Goal: Task Accomplishment & Management: Use online tool/utility

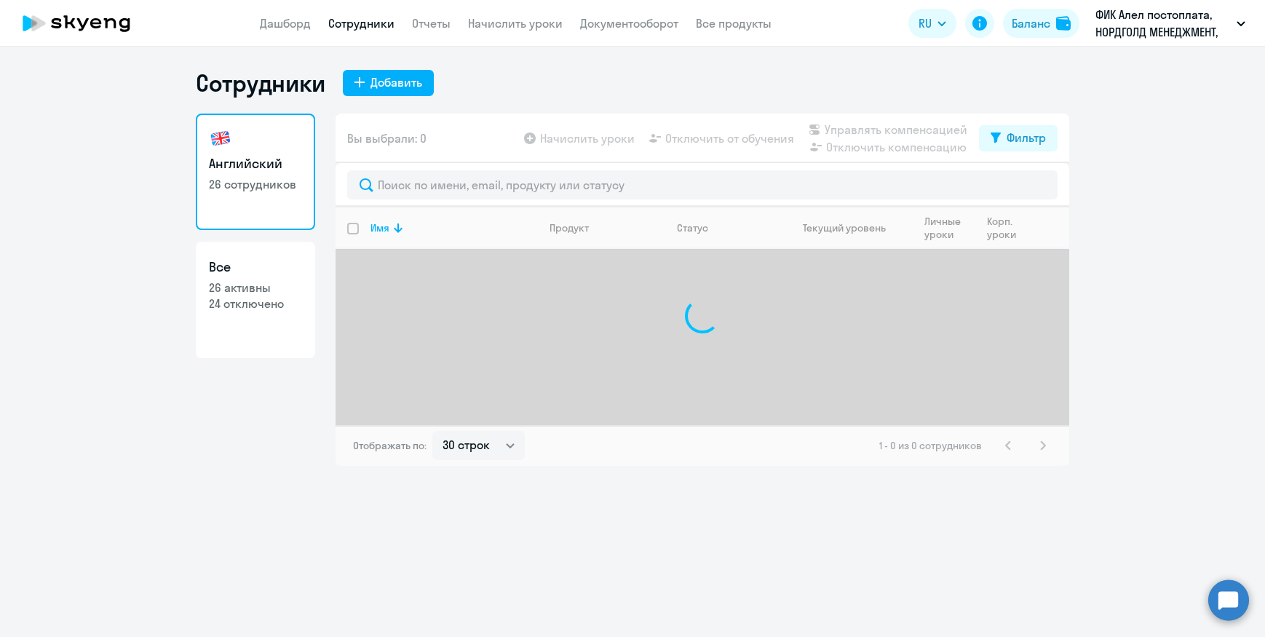
select select "30"
click at [297, 23] on link "Дашборд" at bounding box center [285, 23] width 51 height 15
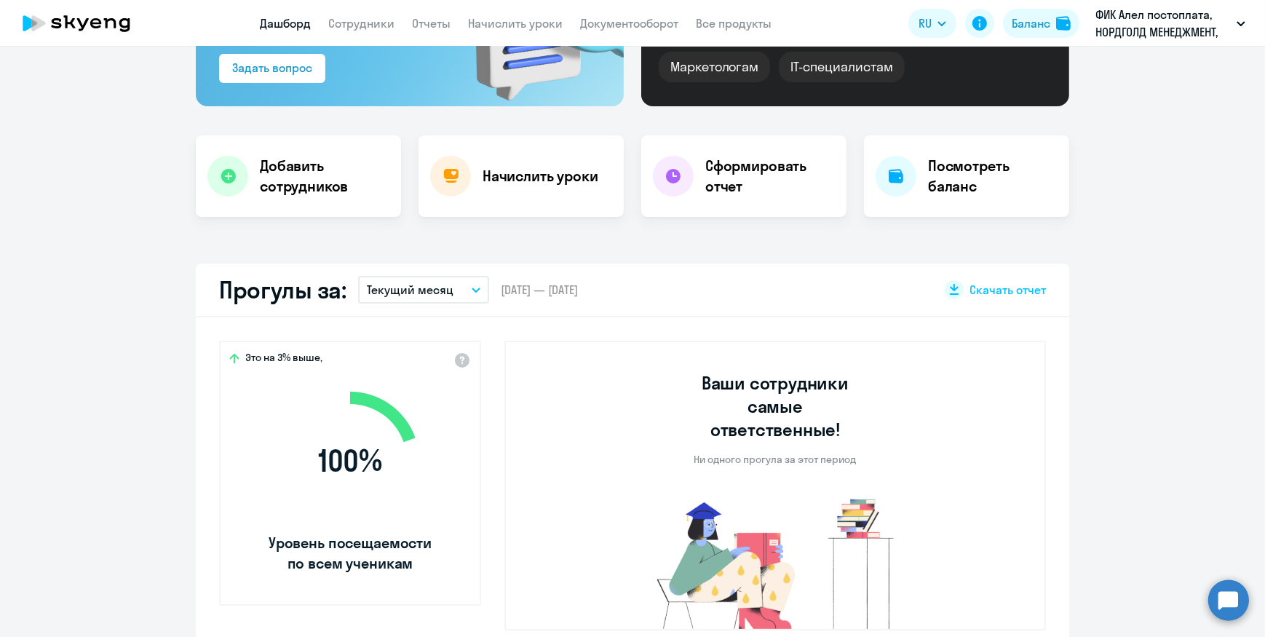
scroll to position [264, 0]
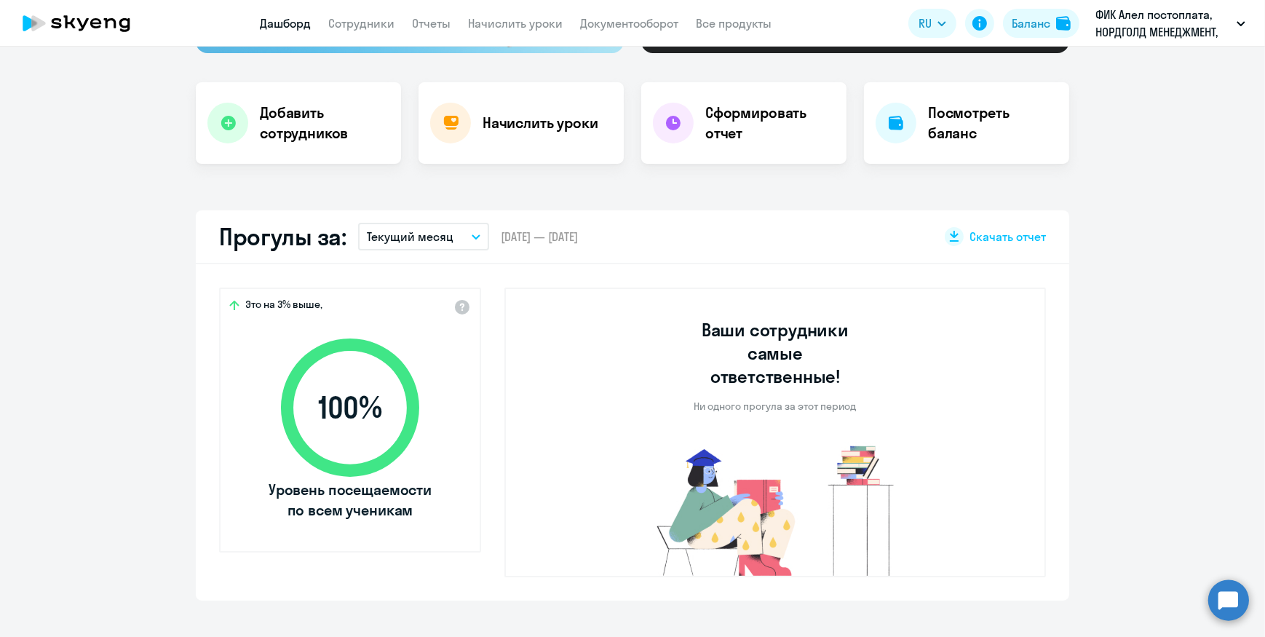
select select "30"
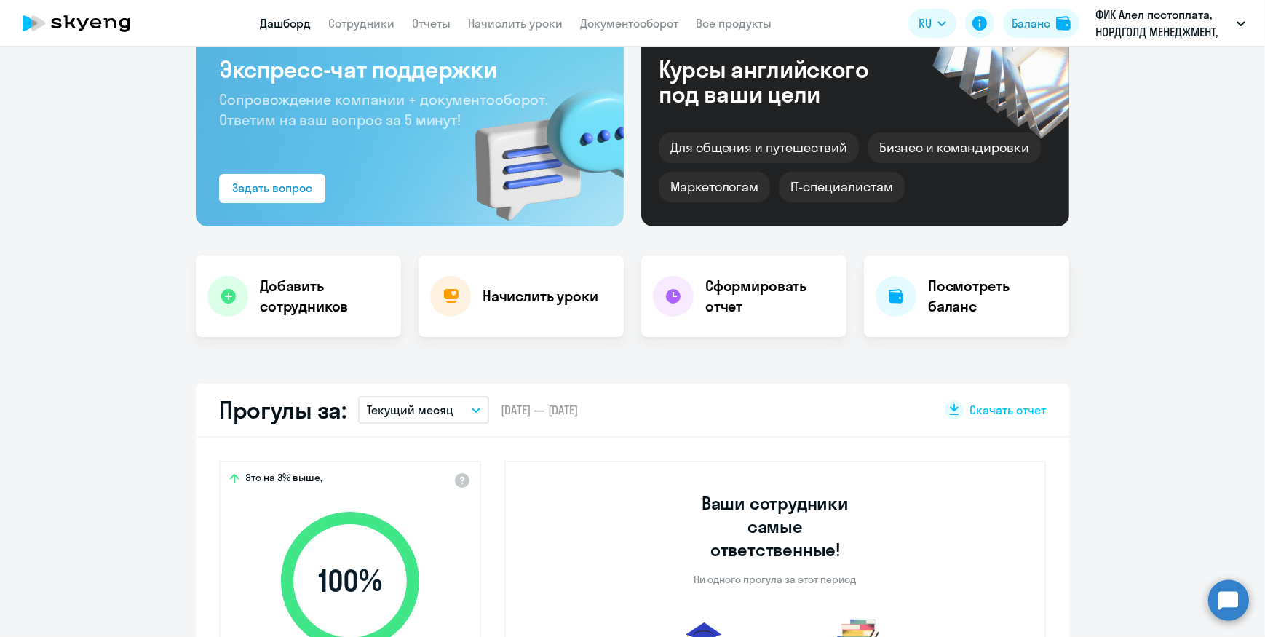
scroll to position [0, 0]
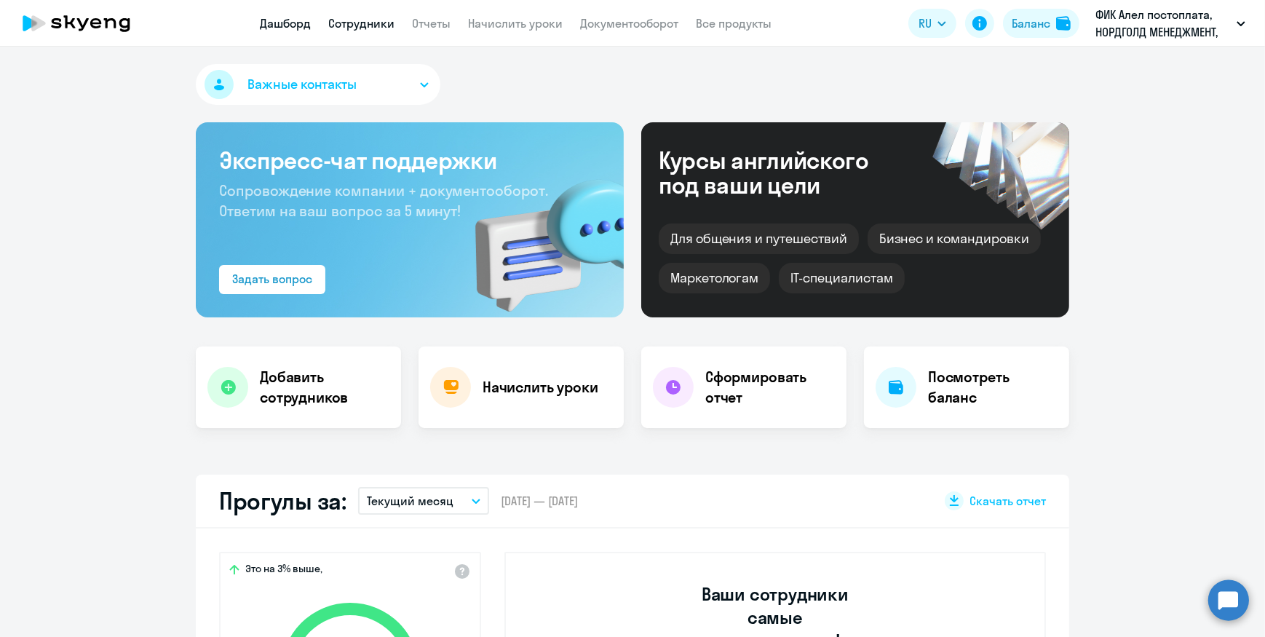
click at [362, 28] on link "Сотрудники" at bounding box center [361, 23] width 66 height 15
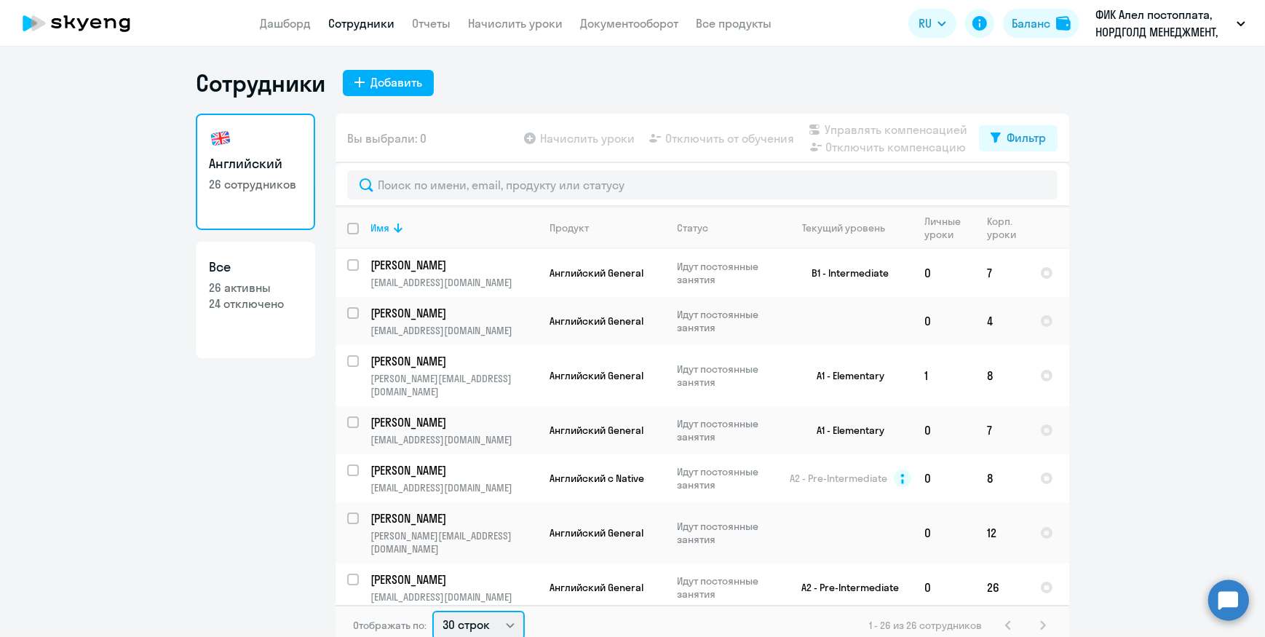
click at [474, 626] on select "30 строк 50 строк 100 строк" at bounding box center [478, 625] width 92 height 29
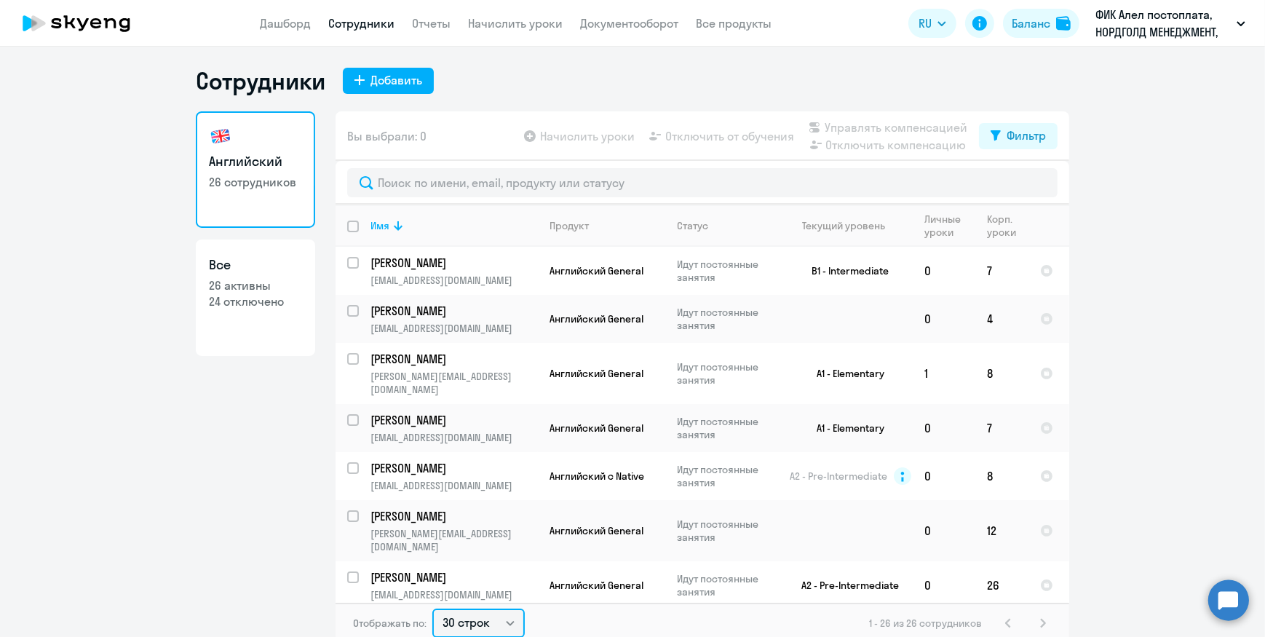
select select "50"
click at [432, 609] on select "30 строк 50 строк 100 строк" at bounding box center [478, 623] width 92 height 29
click at [512, 24] on link "Начислить уроки" at bounding box center [515, 23] width 95 height 15
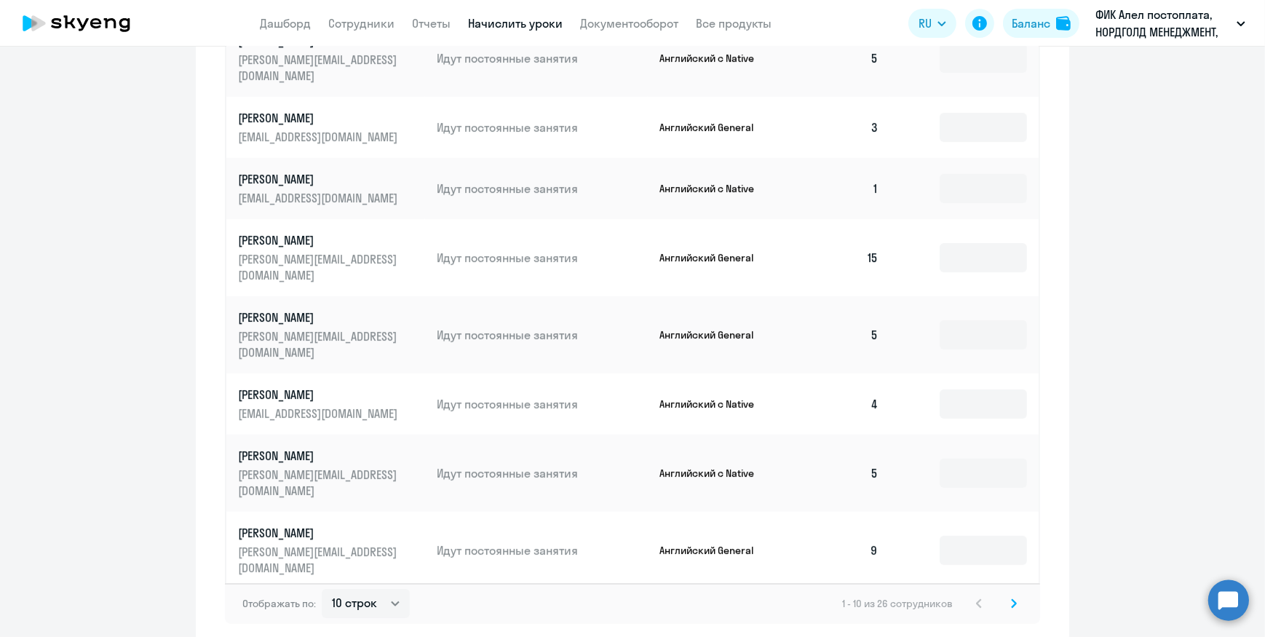
scroll to position [866, 0]
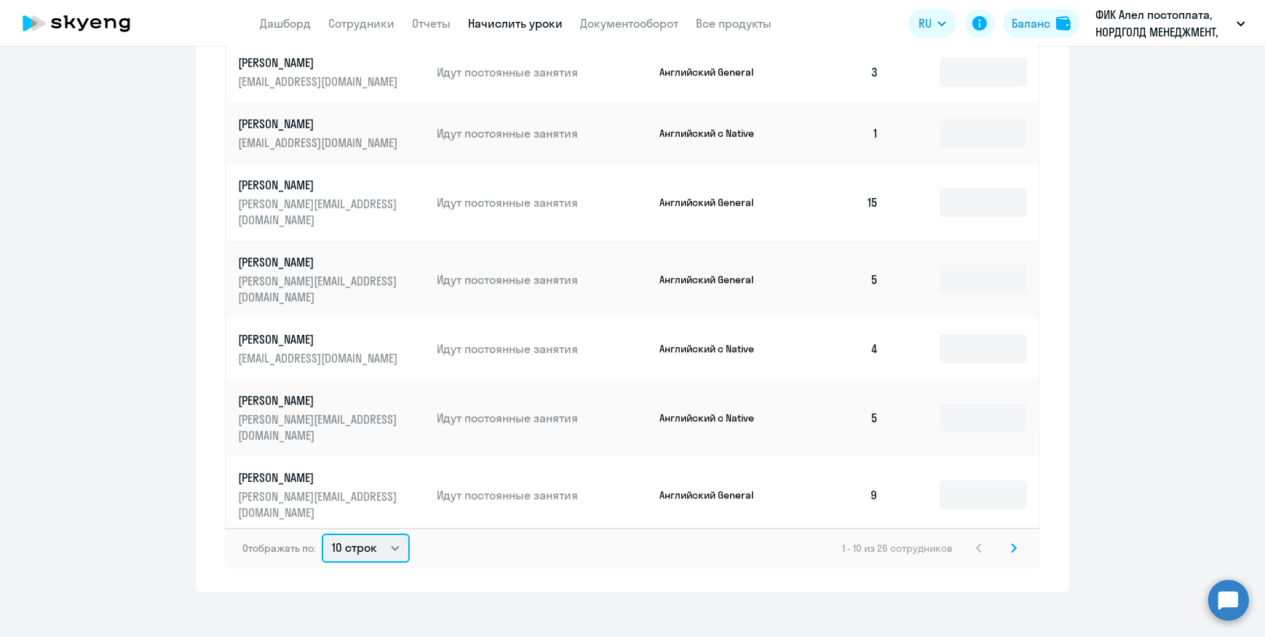
click at [347, 542] on select "10 строк 30 строк 50 строк" at bounding box center [366, 548] width 88 height 29
click at [351, 534] on select "10 строк 30 строк 50 строк" at bounding box center [366, 548] width 88 height 29
select select "50"
click at [322, 534] on select "10 строк 30 строк 50 строк" at bounding box center [366, 548] width 88 height 29
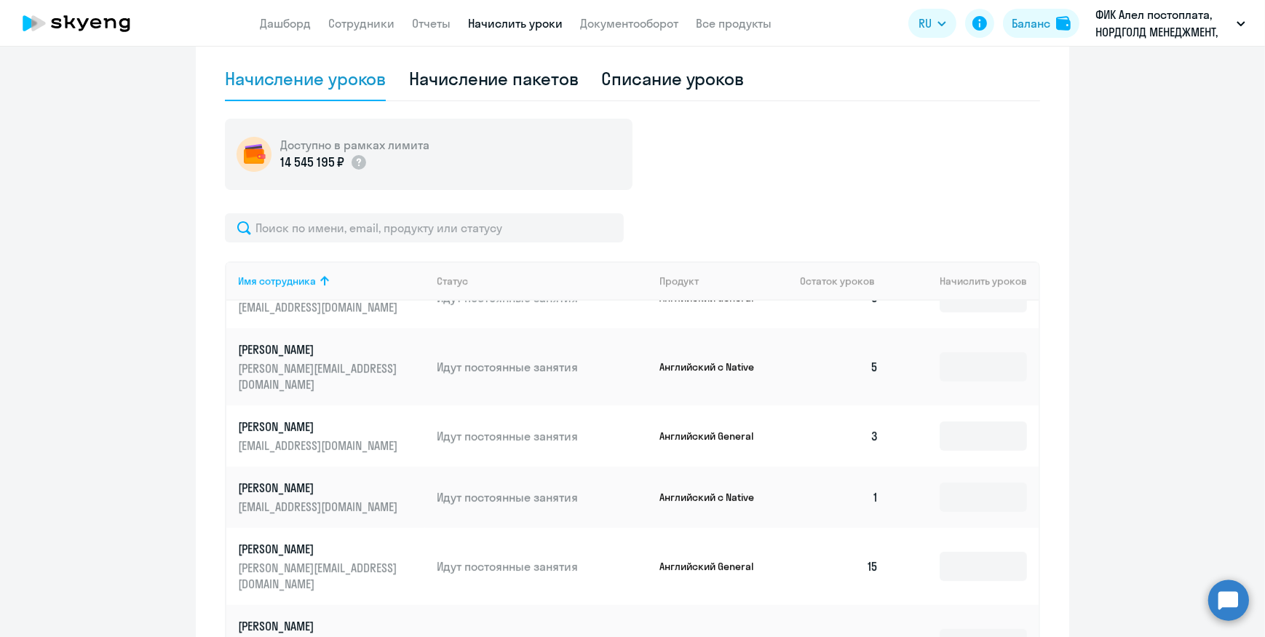
scroll to position [66, 0]
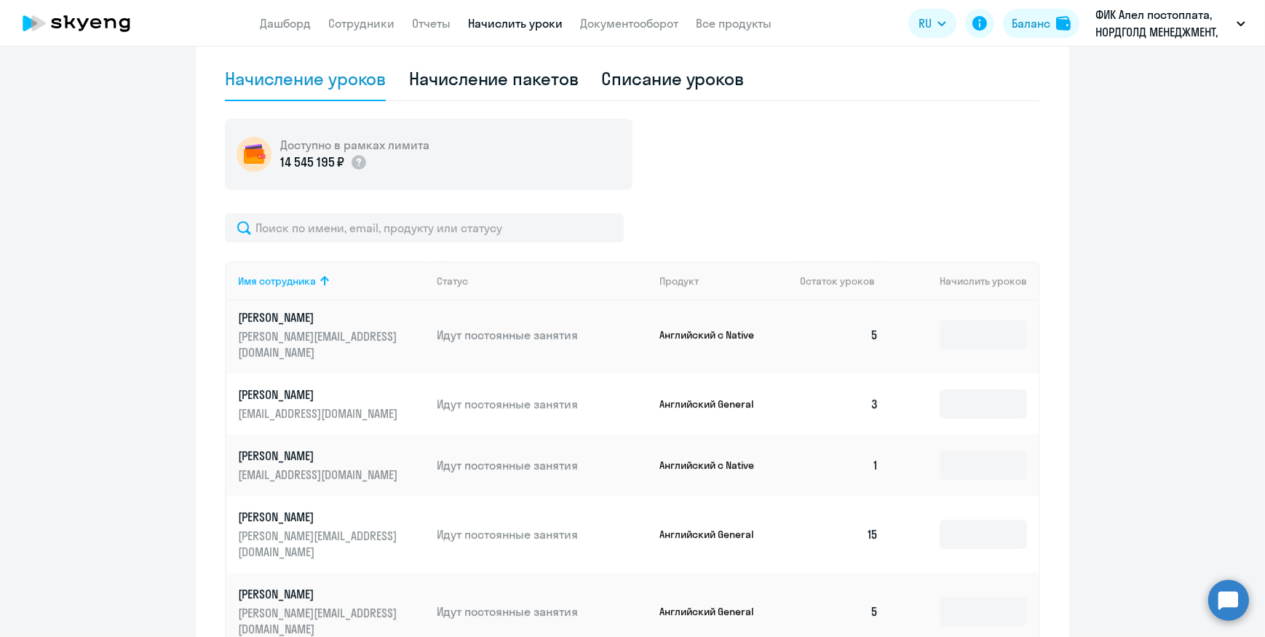
click at [863, 330] on td "5" at bounding box center [839, 334] width 102 height 77
click at [974, 330] on input at bounding box center [983, 334] width 87 height 29
type input "6"
type input "8"
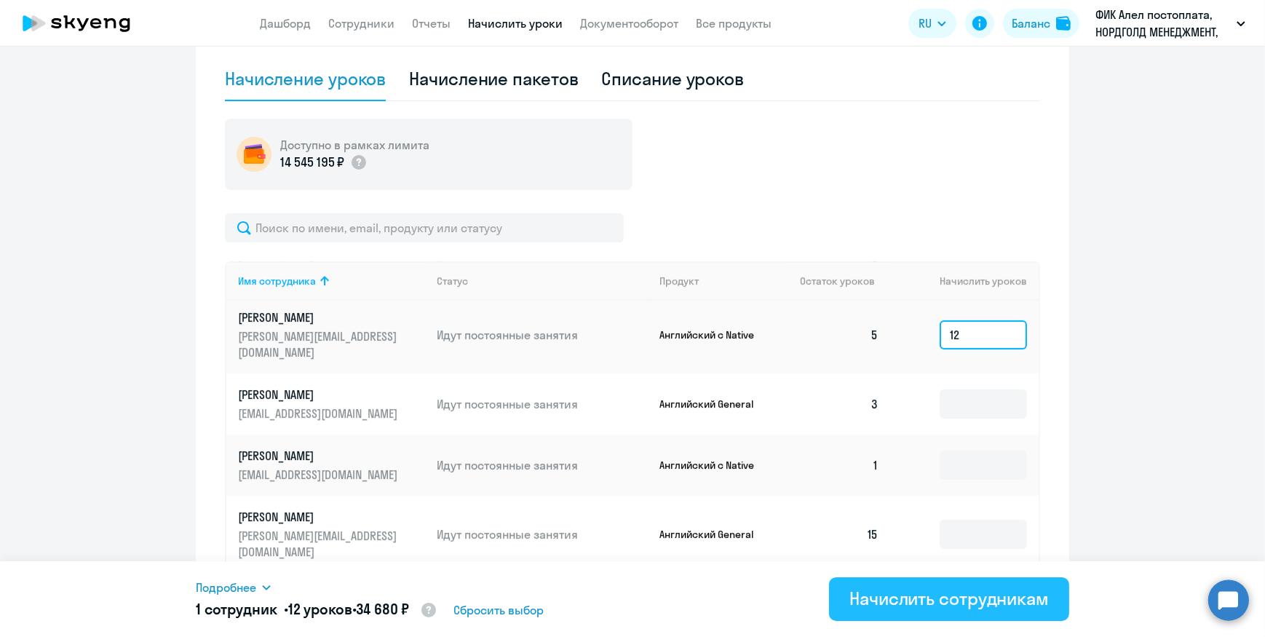
type input "12"
click at [874, 614] on button "Начислить сотрудникам" at bounding box center [949, 599] width 240 height 44
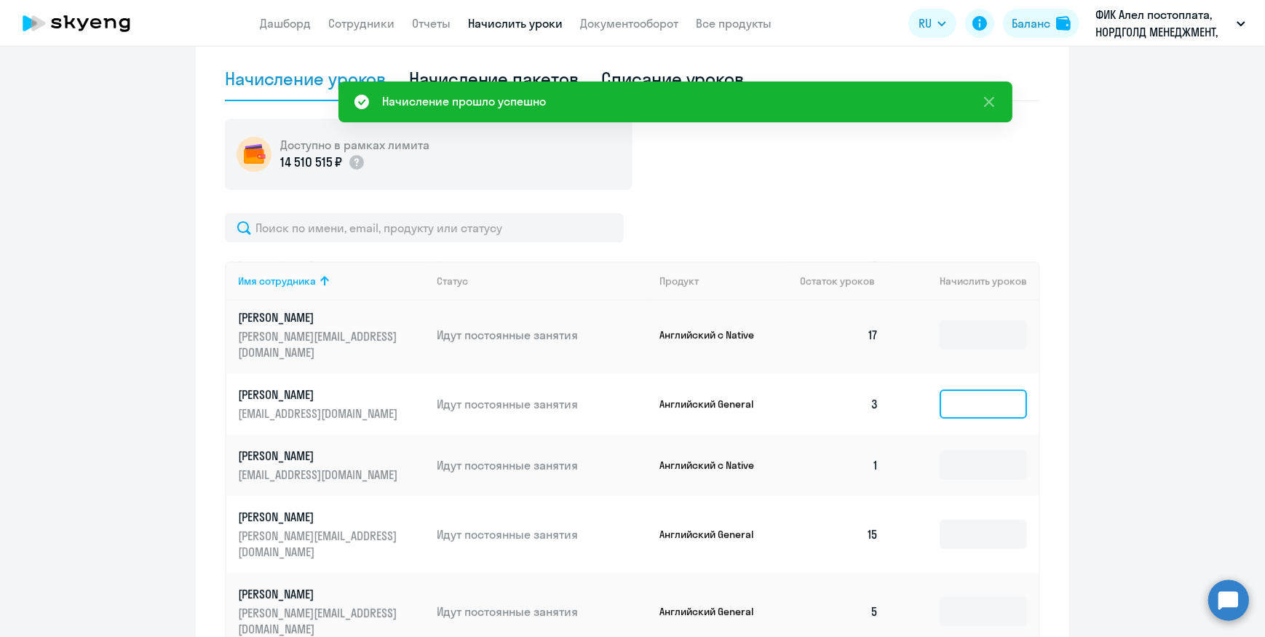
click at [953, 389] on input at bounding box center [983, 403] width 87 height 29
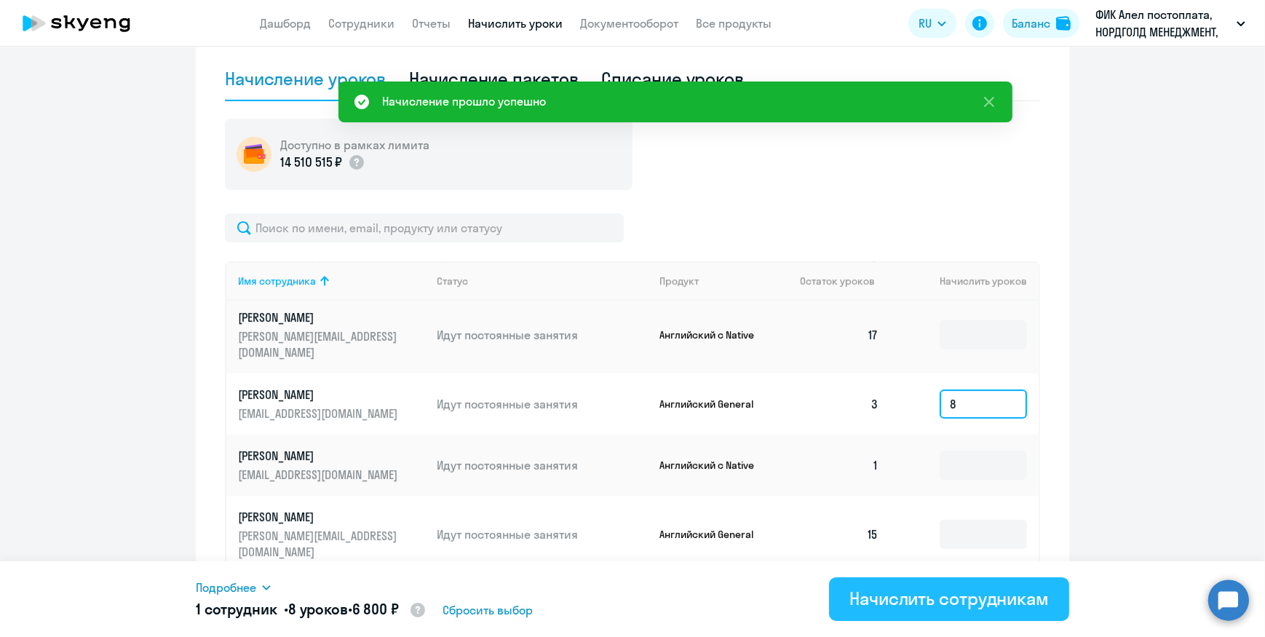
type input "8"
click at [908, 606] on div "Начислить сотрудникам" at bounding box center [949, 598] width 199 height 23
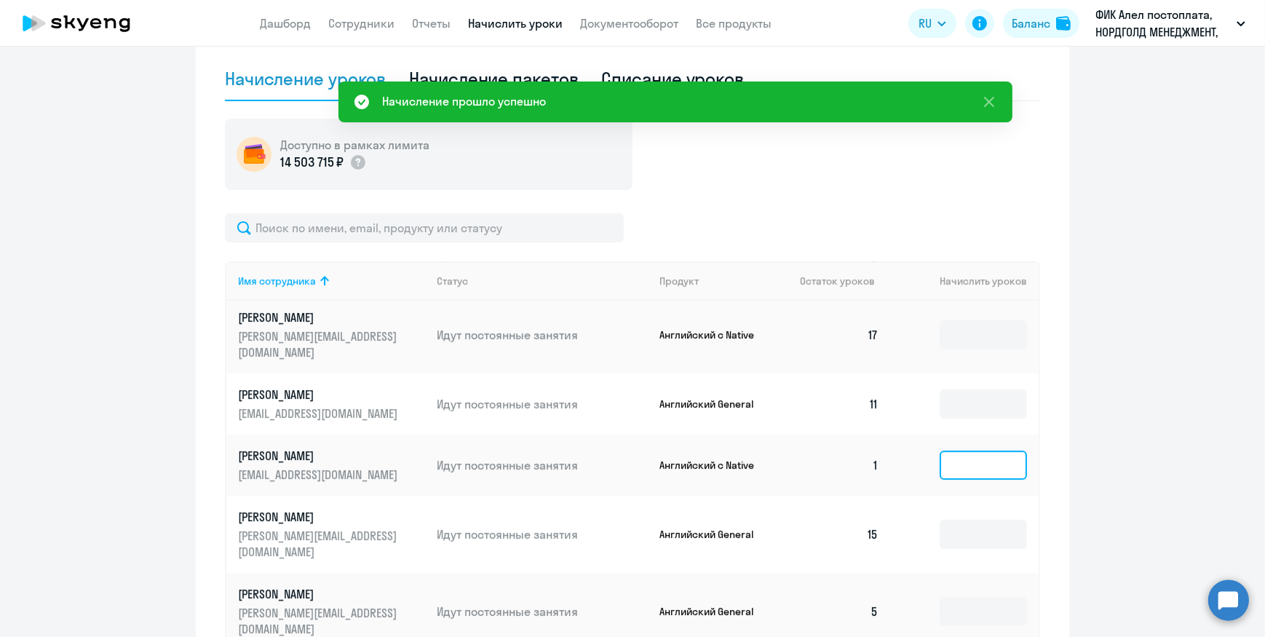
click at [957, 451] on input at bounding box center [983, 465] width 87 height 29
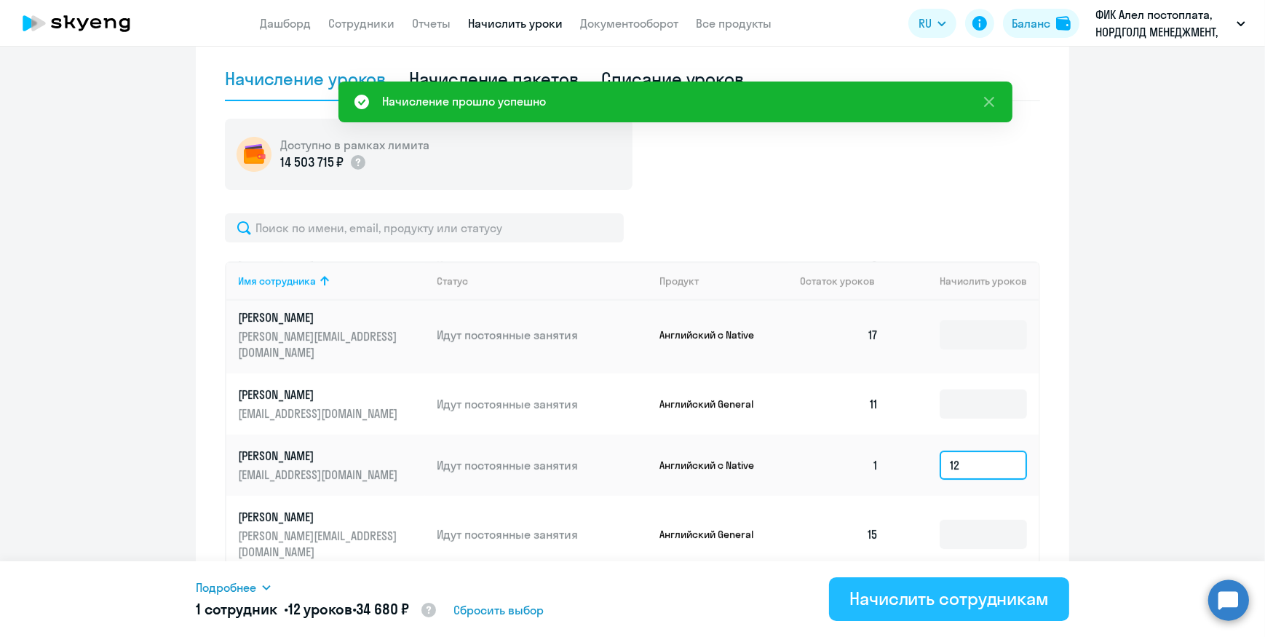
type input "12"
click at [944, 604] on div "Начислить сотрудникам" at bounding box center [949, 598] width 199 height 23
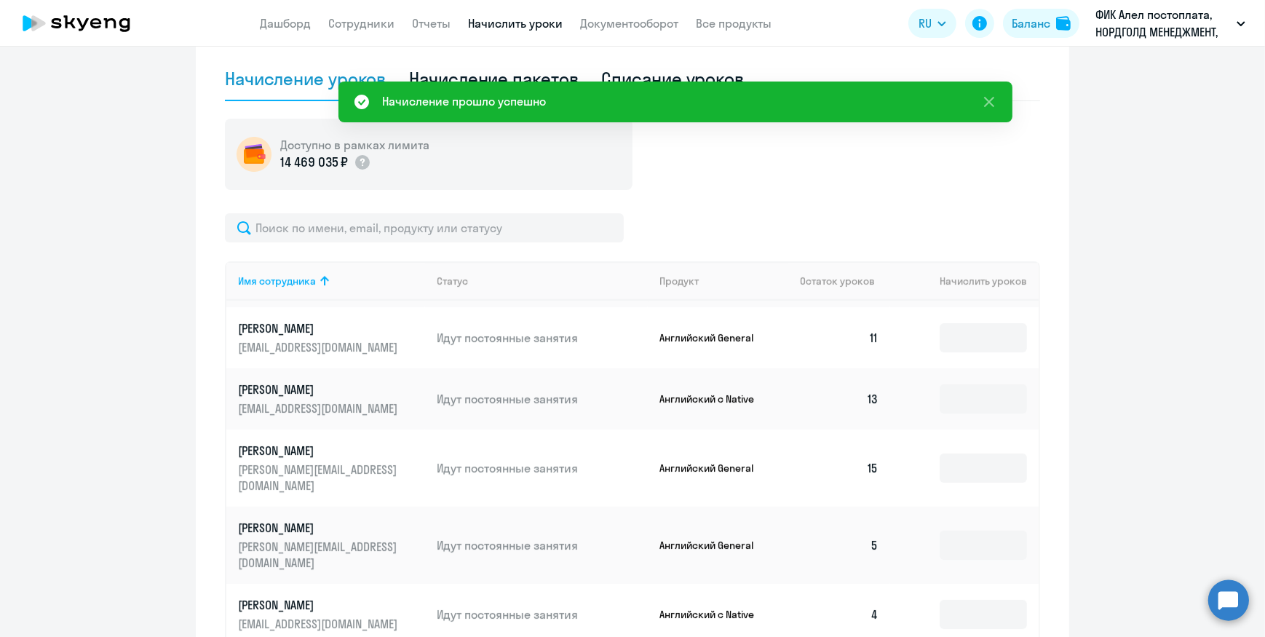
scroll to position [198, 0]
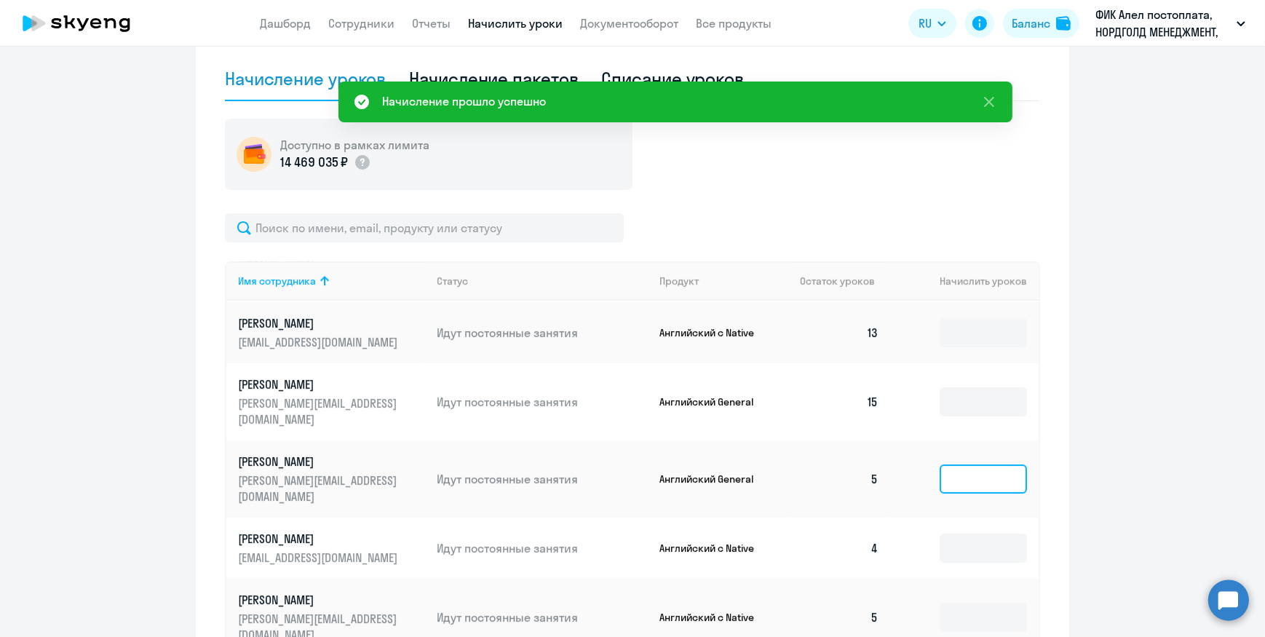
click at [949, 464] on input at bounding box center [983, 478] width 87 height 29
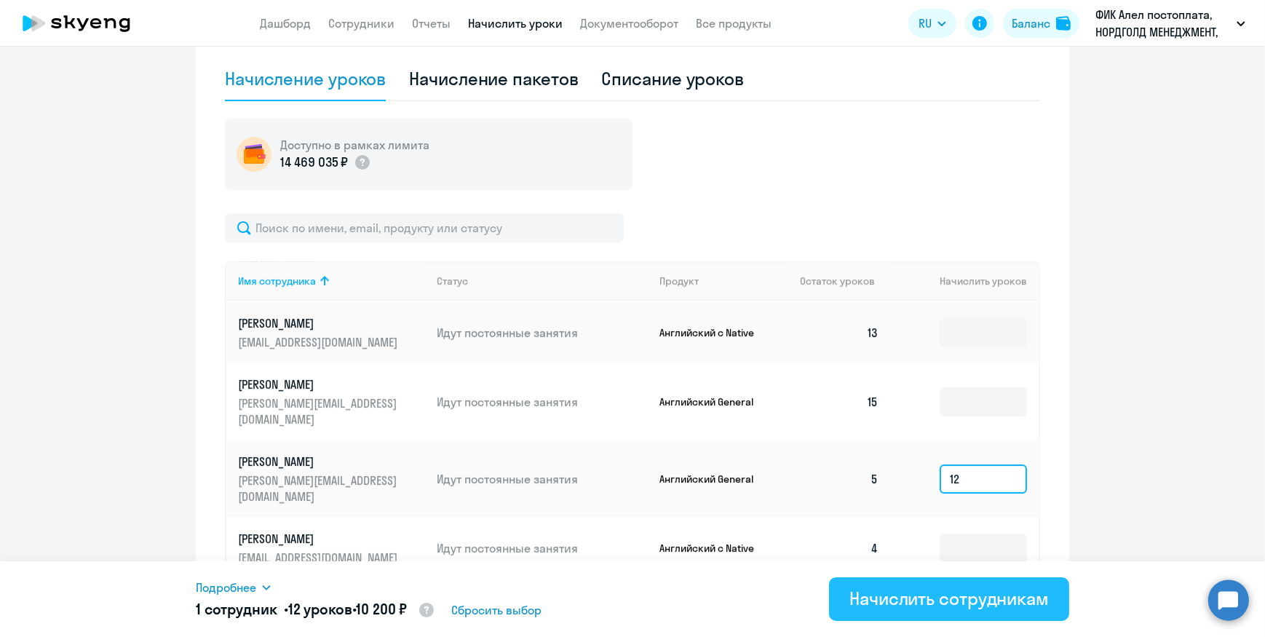
type input "12"
click at [929, 611] on button "Начислить сотрудникам" at bounding box center [949, 599] width 240 height 44
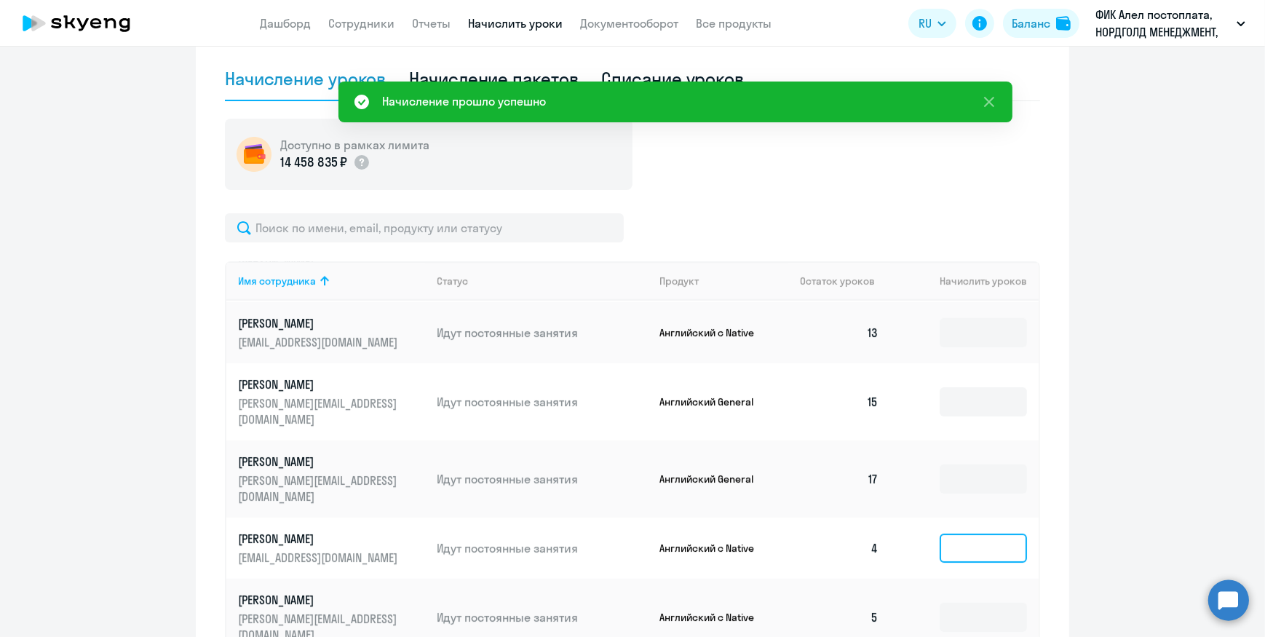
click at [950, 534] on input at bounding box center [983, 548] width 87 height 29
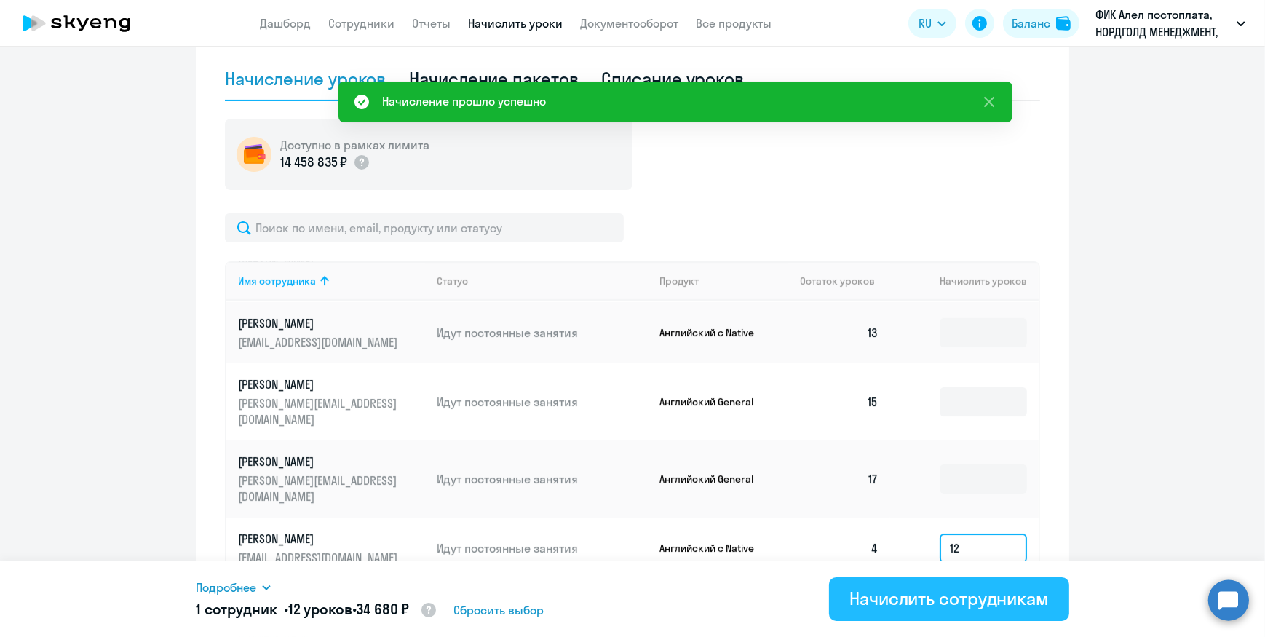
type input "12"
click at [906, 600] on div "Начислить сотрудникам" at bounding box center [949, 598] width 199 height 23
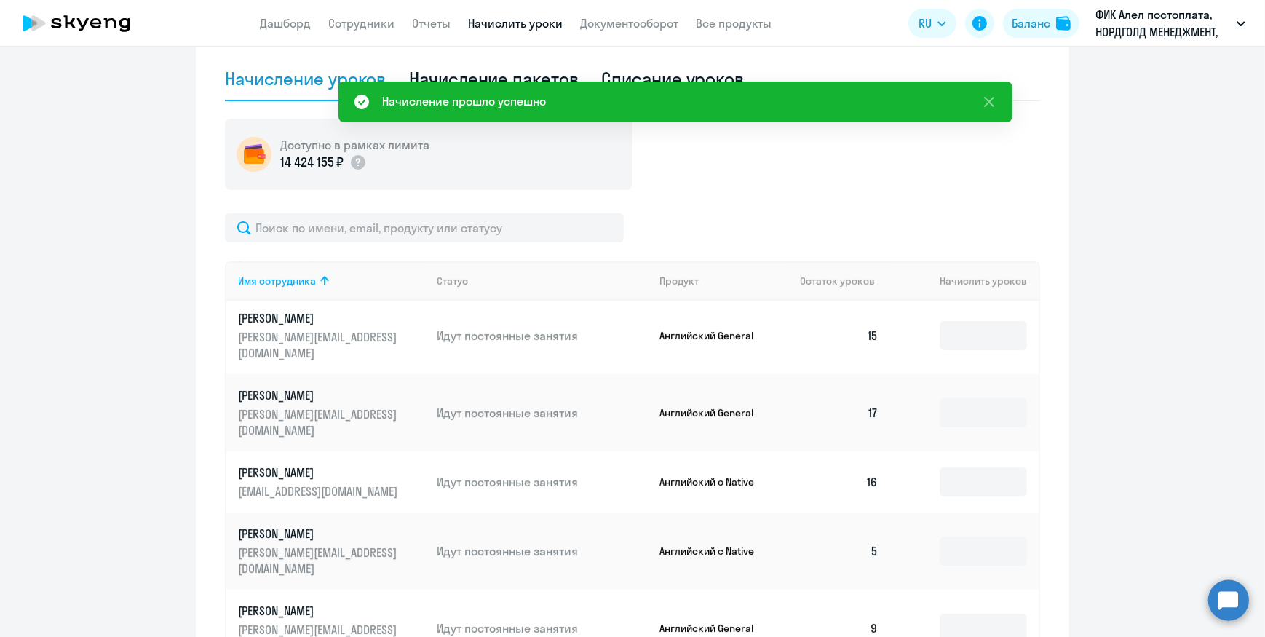
scroll to position [330, 0]
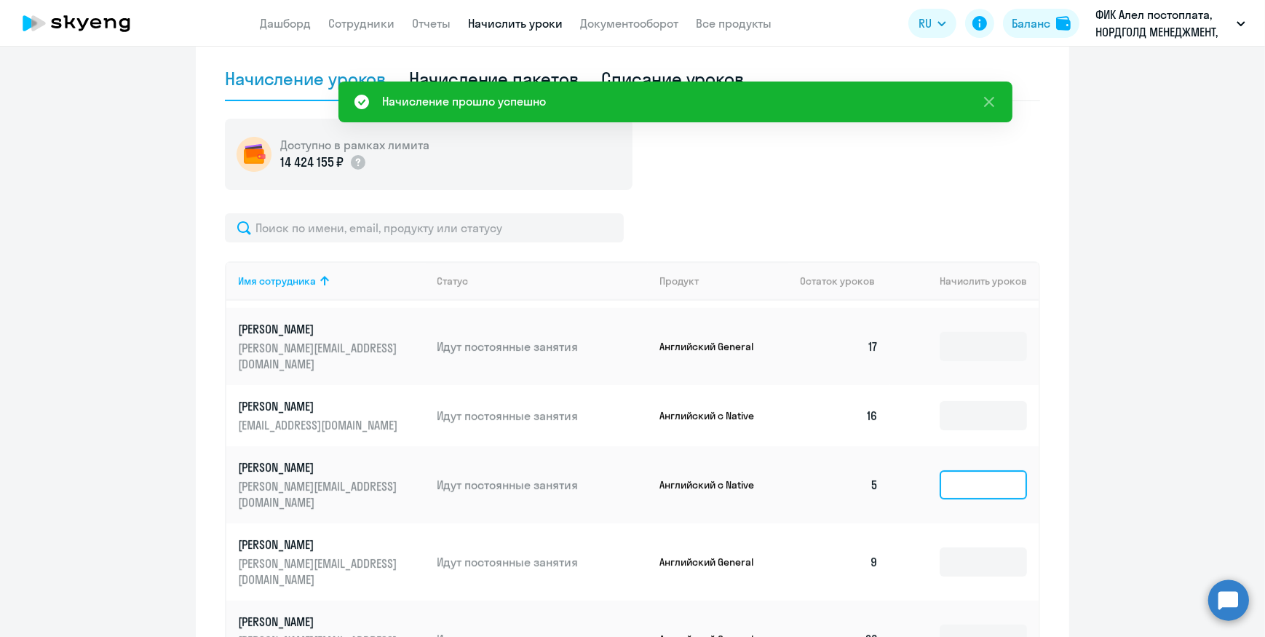
click at [940, 470] on input at bounding box center [983, 484] width 87 height 29
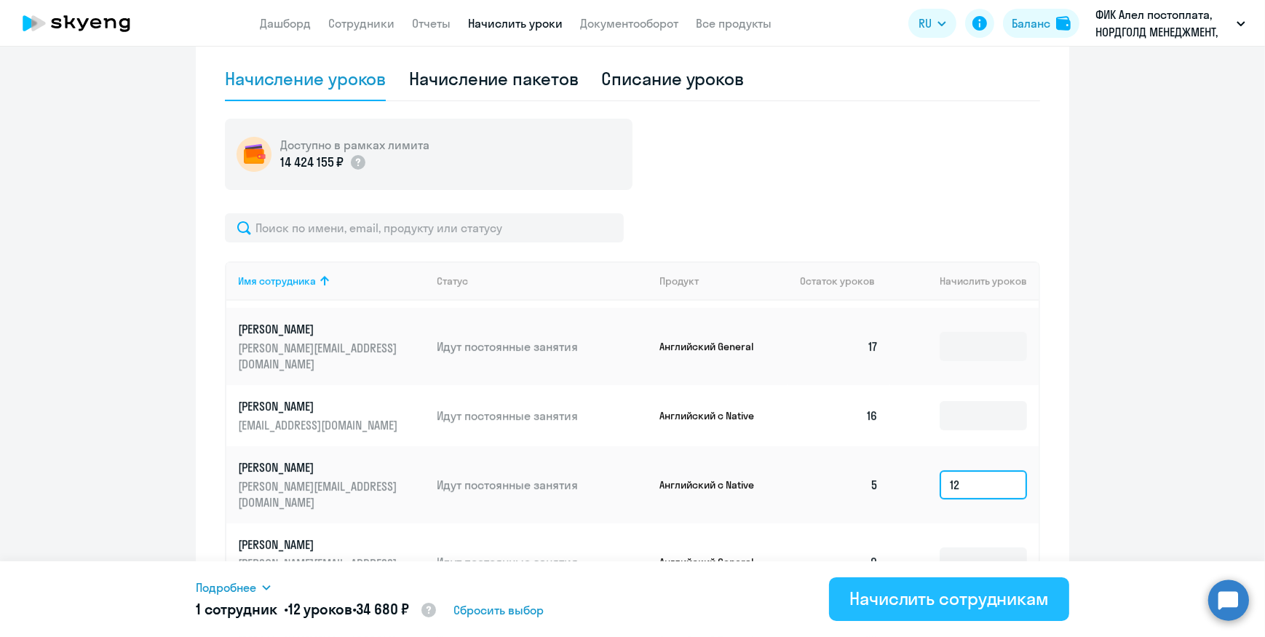
type input "12"
click at [898, 599] on div "Начислить сотрудникам" at bounding box center [949, 598] width 199 height 23
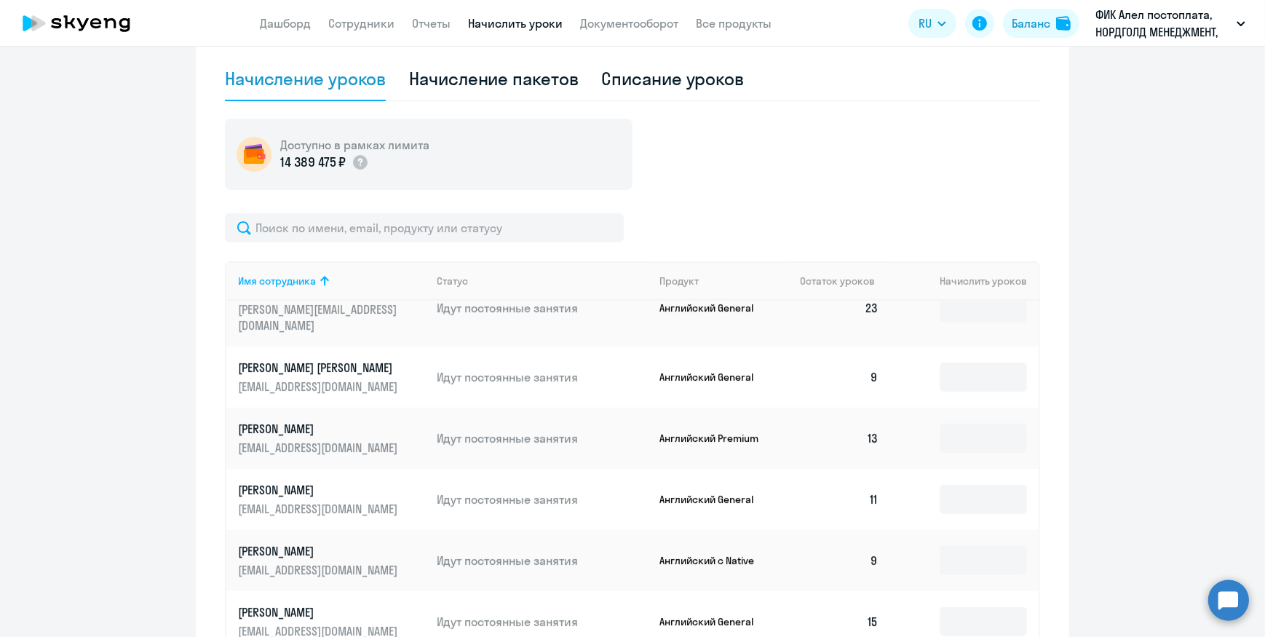
scroll to position [728, 0]
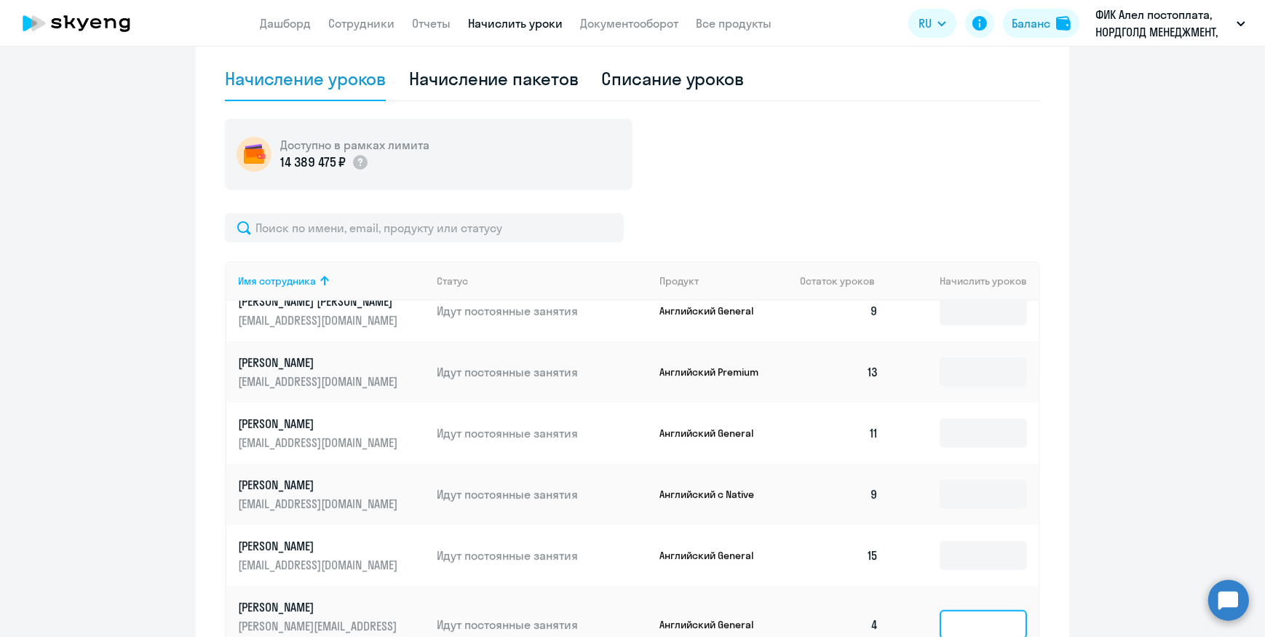
click at [949, 610] on input at bounding box center [983, 624] width 87 height 29
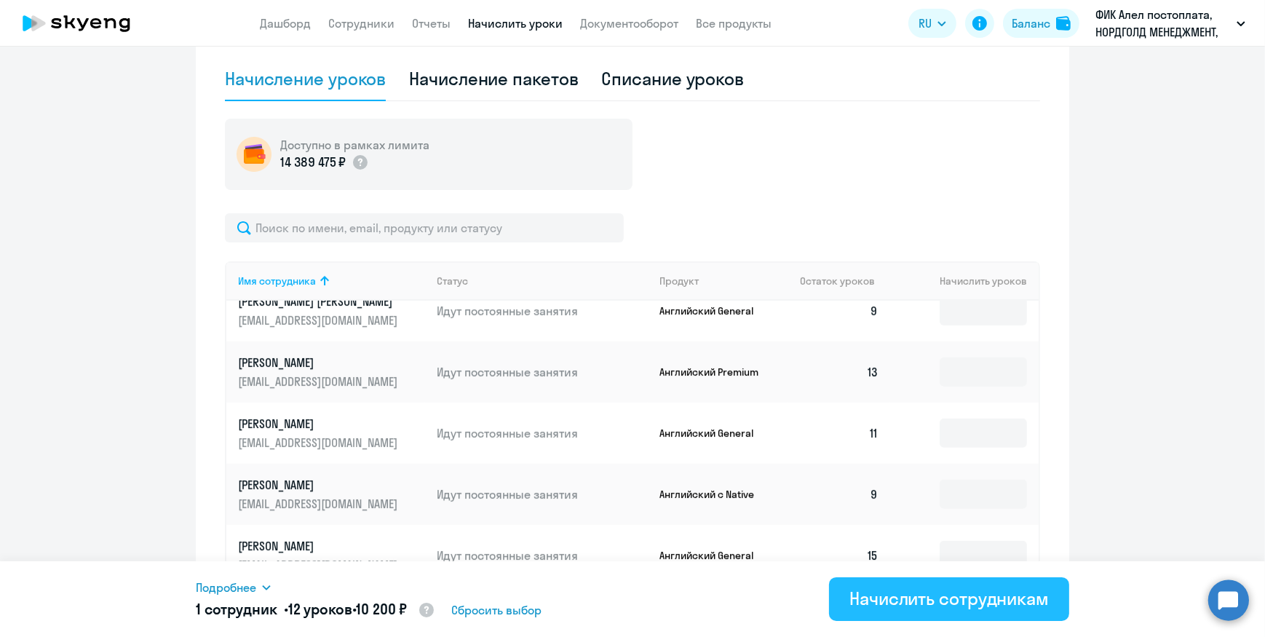
type input "12"
click at [946, 585] on button "Начислить сотрудникам" at bounding box center [949, 599] width 240 height 44
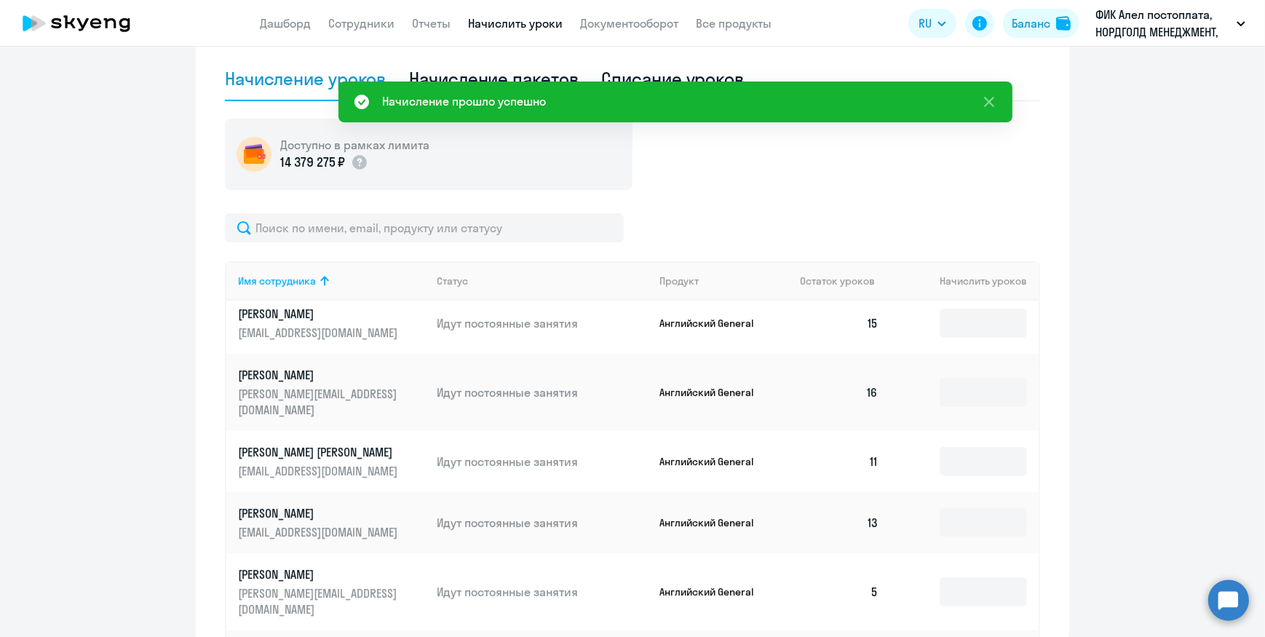
scroll to position [965, 0]
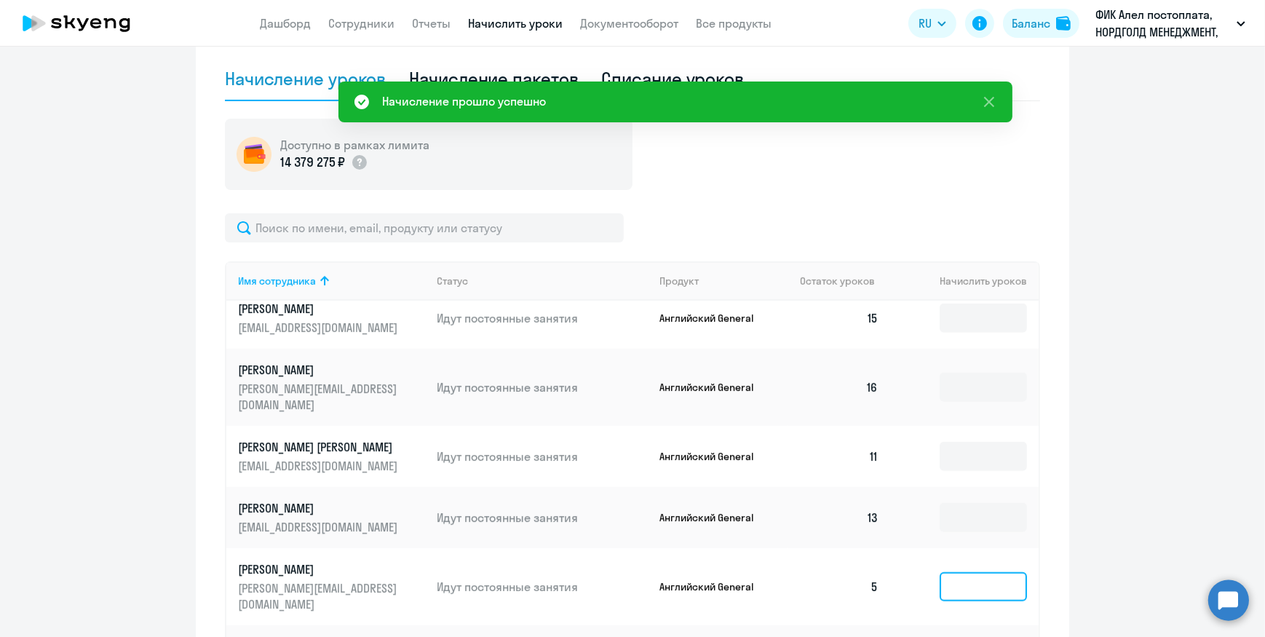
click at [951, 572] on input at bounding box center [983, 586] width 87 height 29
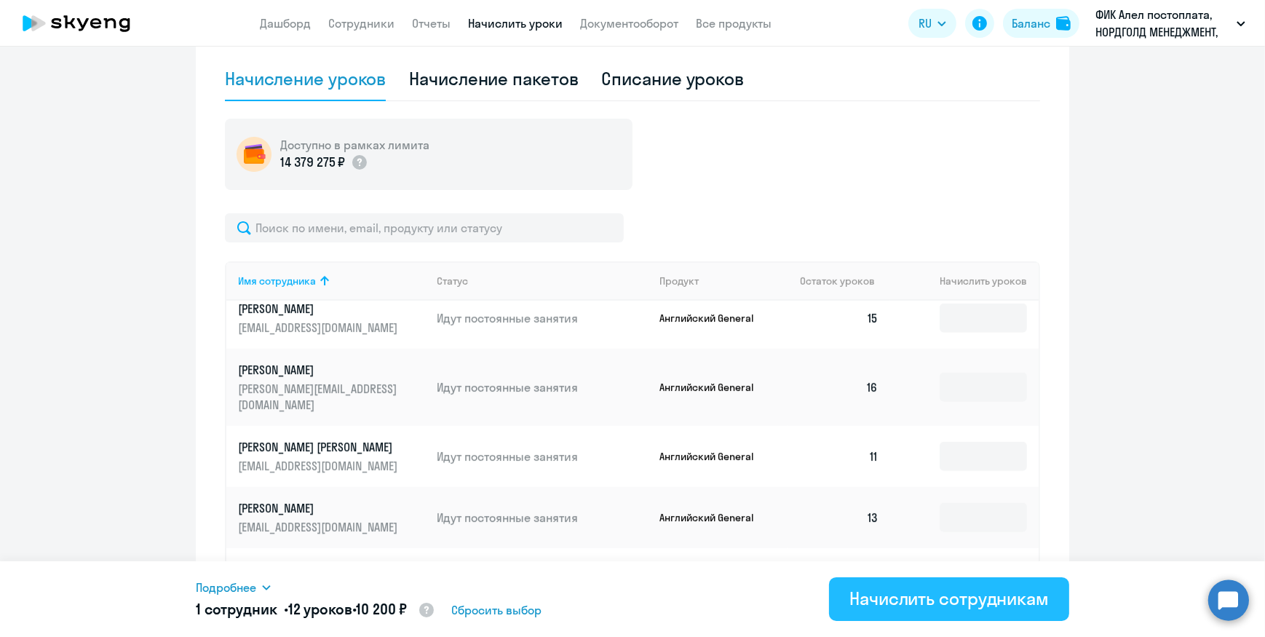
type input "12"
click at [939, 587] on div "Начислить сотрудникам" at bounding box center [949, 598] width 199 height 23
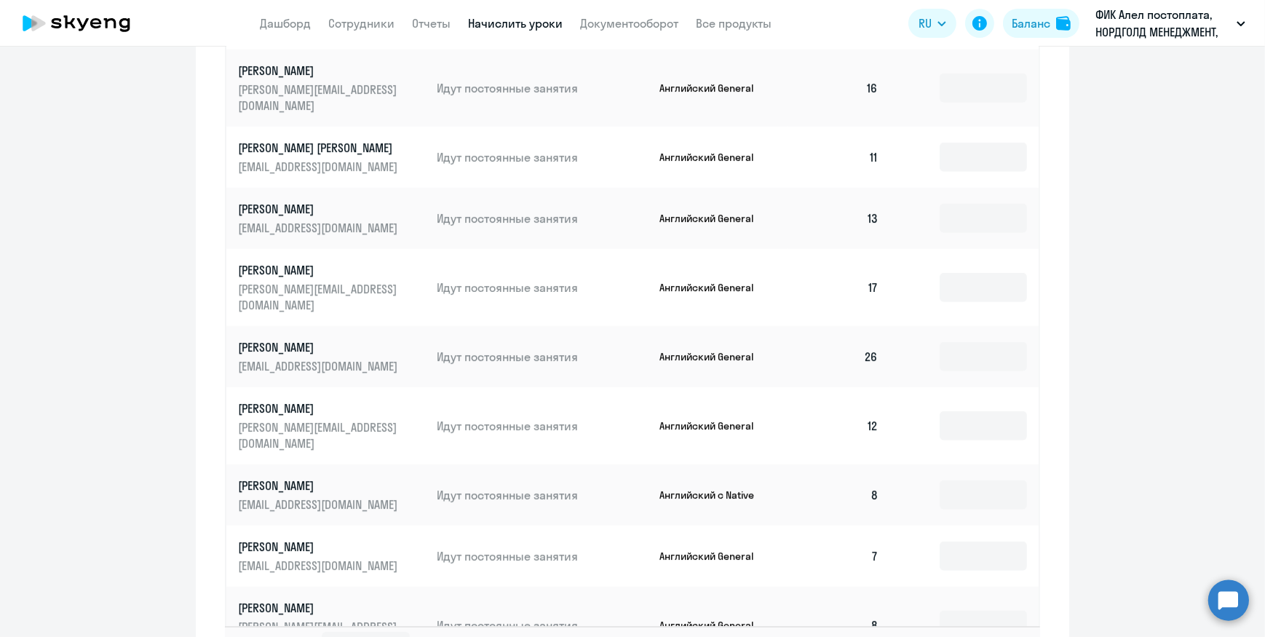
scroll to position [799, 0]
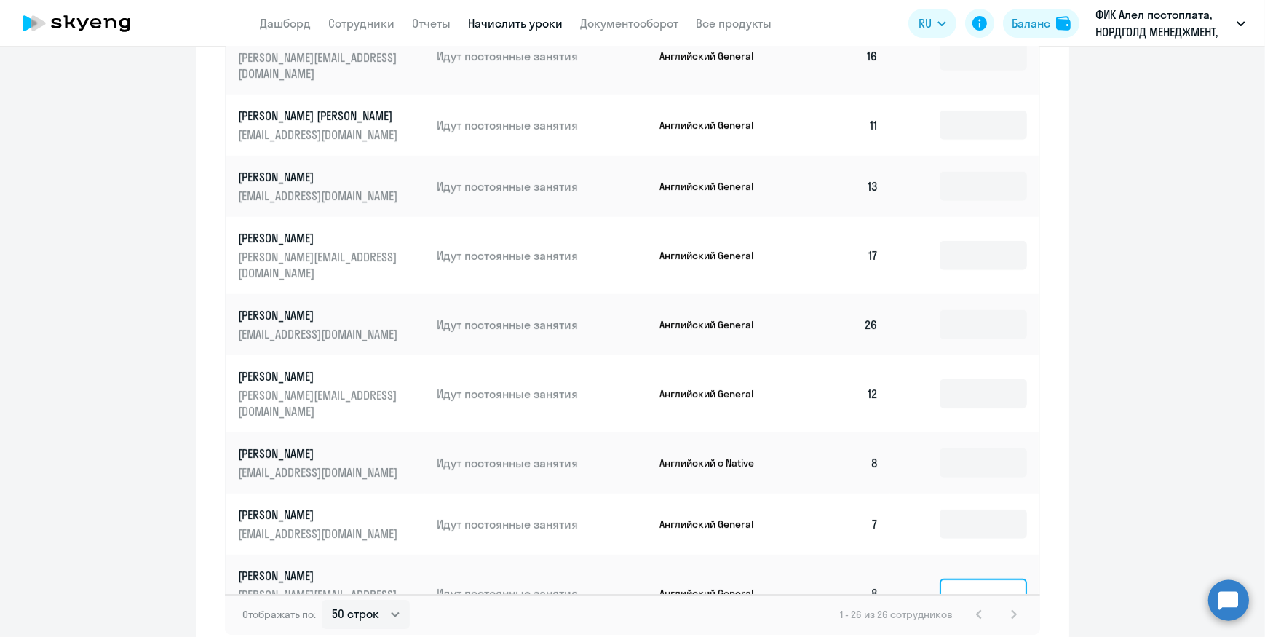
click at [940, 579] on input at bounding box center [983, 593] width 87 height 29
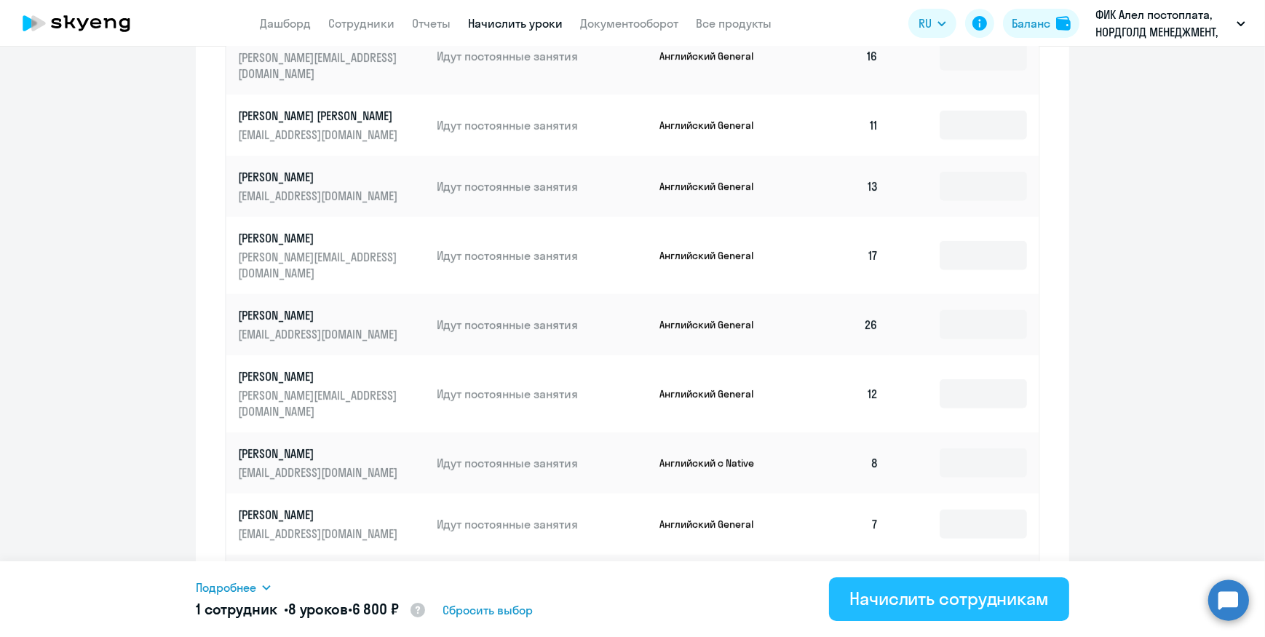
type input "8"
click at [915, 593] on div "Начислить сотрудникам" at bounding box center [949, 598] width 199 height 23
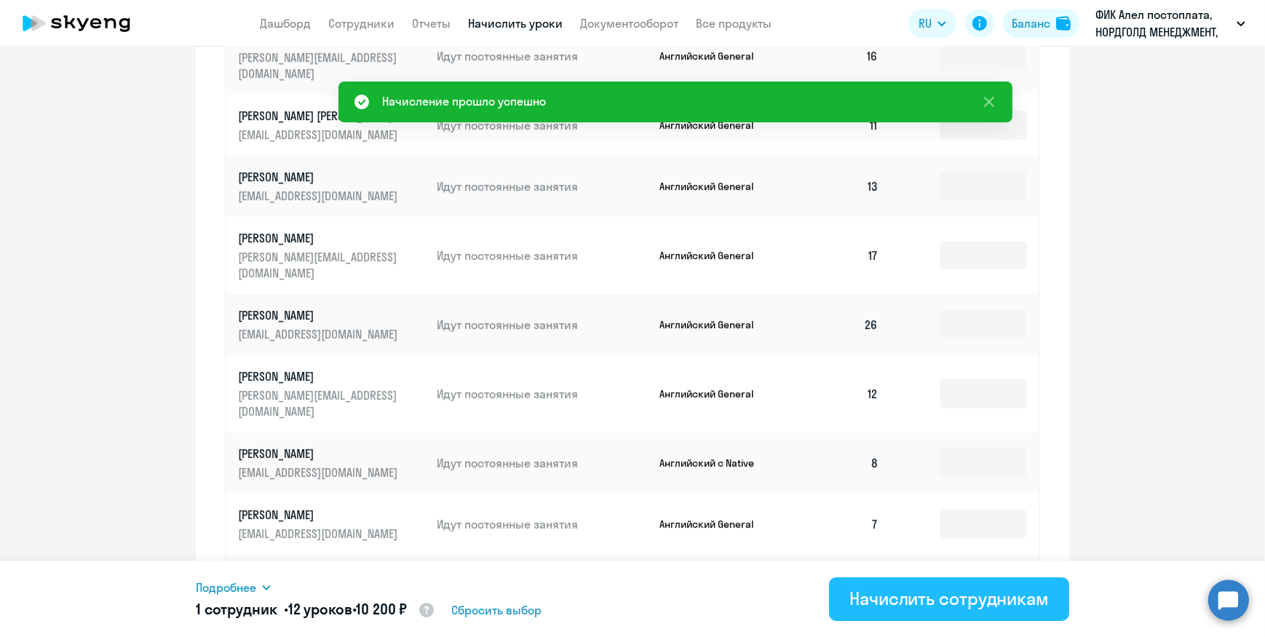
type input "12"
click at [912, 614] on button "Начислить сотрудникам" at bounding box center [949, 599] width 240 height 44
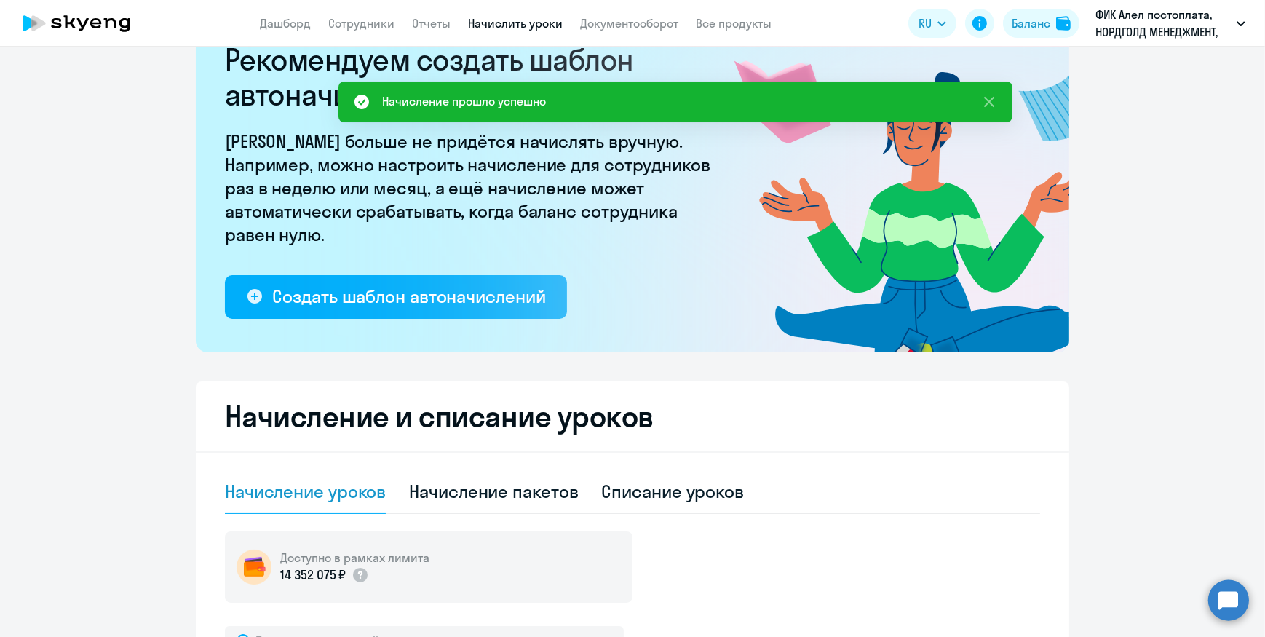
scroll to position [0, 0]
